Goal: Task Accomplishment & Management: Complete application form

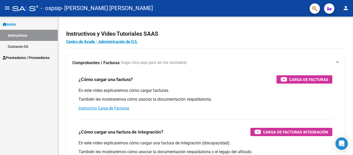
click at [30, 58] on span "Prestadores / Proveedores" at bounding box center [26, 58] width 47 height 6
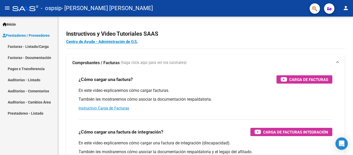
click at [33, 47] on link "Facturas - Listado/Carga" at bounding box center [29, 46] width 58 height 11
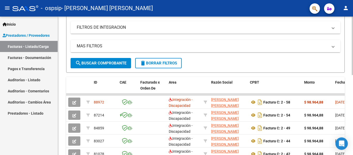
scroll to position [103, 0]
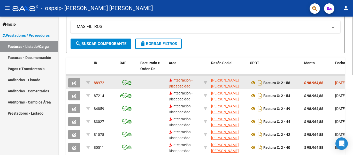
click at [75, 83] on icon "button" at bounding box center [74, 83] width 4 height 4
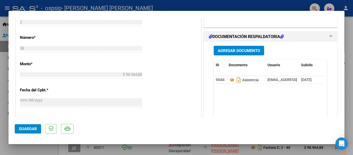
scroll to position [233, 0]
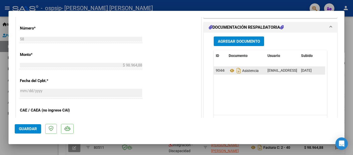
click at [261, 70] on datatable-body-cell "Asistencia" at bounding box center [246, 70] width 39 height 7
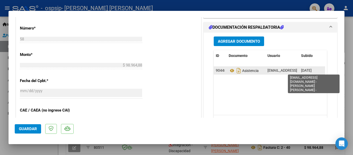
click at [271, 69] on span "[EMAIL_ADDRESS][DOMAIN_NAME] - [PERSON_NAME] [PERSON_NAME] -" at bounding box center [327, 70] width 118 height 4
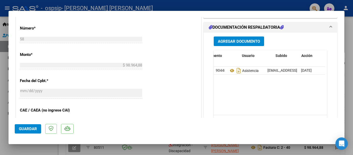
scroll to position [0, 26]
click at [307, 69] on datatable-body-cell at bounding box center [312, 70] width 26 height 7
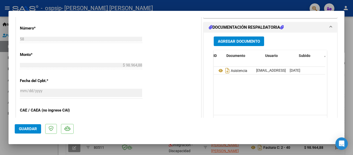
scroll to position [0, 0]
click at [220, 81] on datatable-body "90448 Asistencia [EMAIL_ADDRESS][DOMAIN_NAME] - [PERSON_NAME] [PERSON_NAME] - […" at bounding box center [269, 91] width 111 height 48
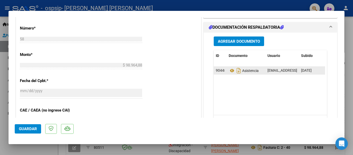
click at [218, 70] on span "90448" at bounding box center [221, 70] width 10 height 4
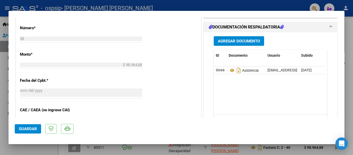
scroll to position [233, 0]
click at [246, 43] on span "Agregar Documento" at bounding box center [239, 41] width 42 height 5
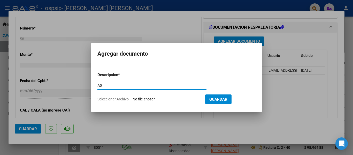
type input "A"
type input "asistencia corregida"
click at [146, 101] on input "Seleccionar Archivo" at bounding box center [167, 99] width 69 height 5
type input "C:\fakepath\asistencia loan agosto .pdf"
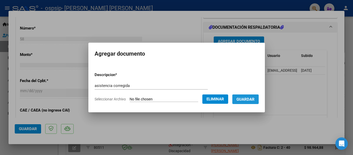
click at [244, 98] on span "Guardar" at bounding box center [246, 99] width 18 height 5
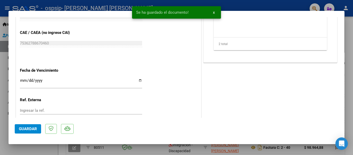
scroll to position [336, 0]
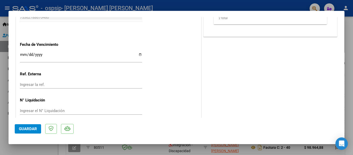
click at [31, 129] on span "Guardar" at bounding box center [28, 128] width 18 height 5
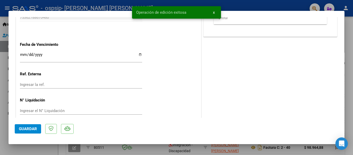
click at [347, 68] on div at bounding box center [176, 77] width 353 height 155
type input "$ 0,00"
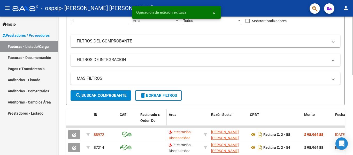
scroll to position [78, 0]
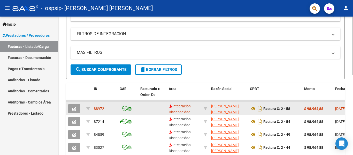
click at [72, 108] on button "button" at bounding box center [74, 108] width 12 height 9
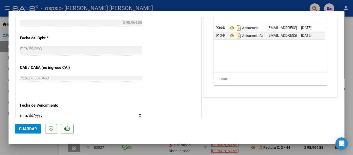
scroll to position [284, 0]
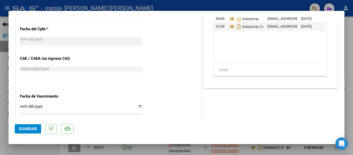
click at [348, 45] on div at bounding box center [176, 77] width 353 height 155
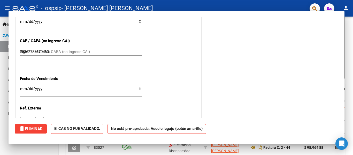
type input "$ 0,00"
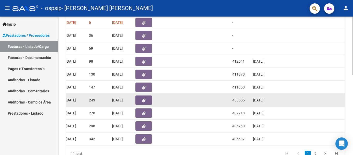
scroll to position [138, 0]
